Goal: Task Accomplishment & Management: Manage account settings

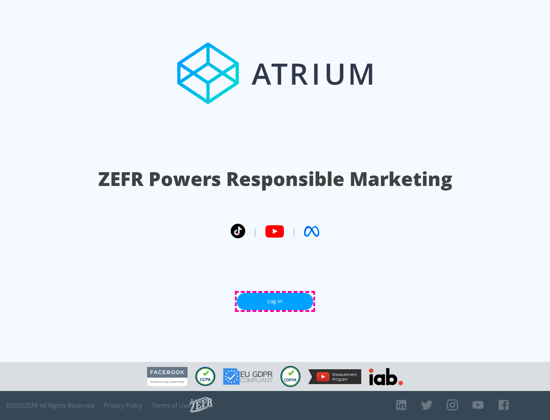
click at [275, 301] on link "Log In" at bounding box center [275, 301] width 76 height 17
